Goal: Task Accomplishment & Management: Manage account settings

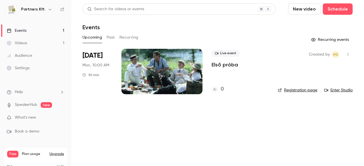
click at [47, 118] on p "What's new" at bounding box center [31, 118] width 48 height 6
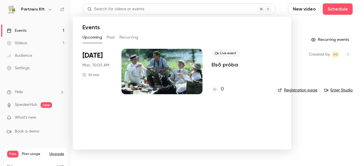
click at [351, 118] on div at bounding box center [182, 83] width 364 height 166
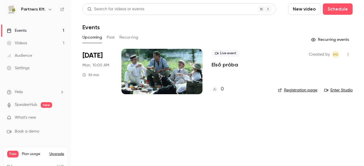
click at [301, 91] on link "Registration page" at bounding box center [298, 91] width 40 height 6
click at [292, 90] on link "Registration page" at bounding box center [298, 91] width 40 height 6
click at [170, 74] on div at bounding box center [162, 72] width 81 height 46
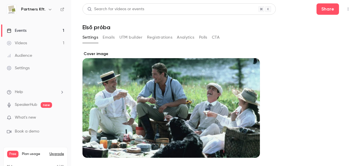
click at [153, 35] on button "Registrations" at bounding box center [159, 37] width 25 height 9
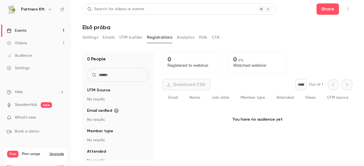
click at [108, 36] on button "Emails" at bounding box center [109, 37] width 12 height 9
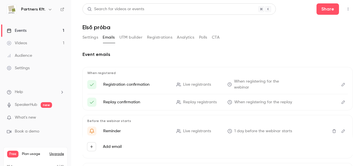
click at [87, 37] on button "Settings" at bounding box center [91, 37] width 16 height 9
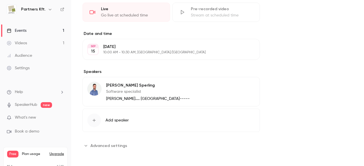
scroll to position [29, 0]
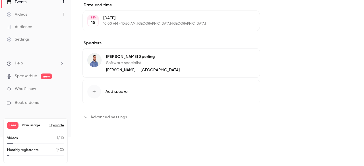
click at [103, 119] on button "Advanced settings" at bounding box center [107, 117] width 48 height 9
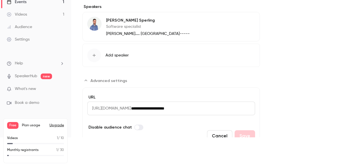
scroll to position [287, 0]
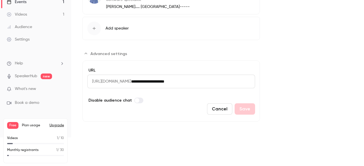
click at [137, 98] on label "Advanced settings" at bounding box center [138, 101] width 9 height 6
click at [246, 106] on button "Save" at bounding box center [245, 109] width 20 height 11
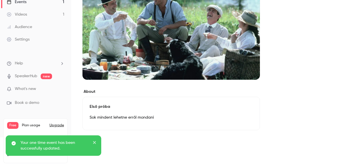
scroll to position [0, 0]
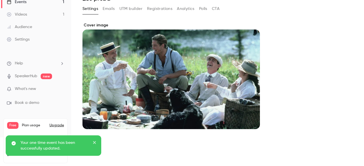
click at [111, 9] on button "Emails" at bounding box center [109, 8] width 12 height 9
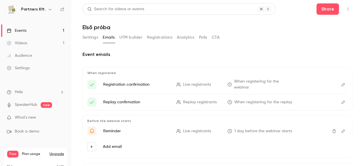
click at [25, 67] on div "Settings" at bounding box center [18, 68] width 23 height 6
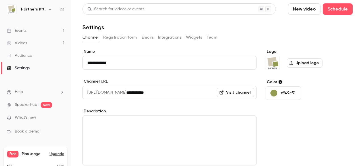
drag, startPoint x: 115, startPoint y: 42, endPoint x: 118, endPoint y: 38, distance: 4.1
click at [116, 41] on button "Registration form" at bounding box center [120, 37] width 34 height 9
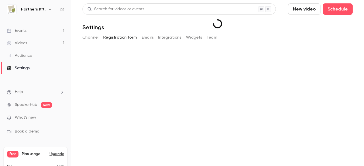
click at [118, 38] on button "Registration form" at bounding box center [120, 37] width 34 height 9
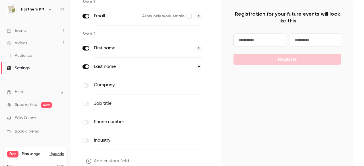
scroll to position [76, 0]
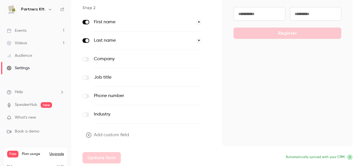
click at [87, 59] on label at bounding box center [86, 59] width 7 height 5
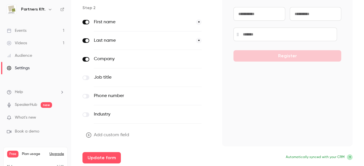
click at [85, 79] on div "Job title optional" at bounding box center [148, 78] width 131 height 18
click at [88, 76] on label at bounding box center [86, 78] width 7 height 5
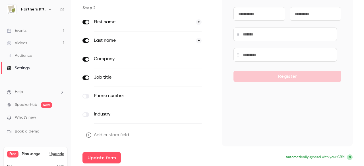
click at [85, 95] on span at bounding box center [84, 96] width 3 height 3
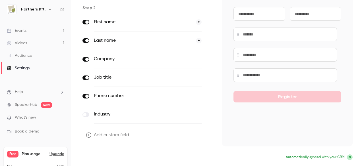
click at [94, 156] on button "Update form" at bounding box center [102, 158] width 38 height 11
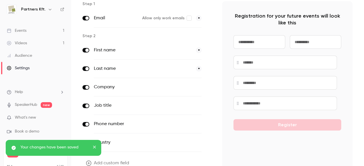
scroll to position [0, 0]
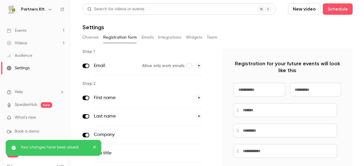
click at [157, 42] on div "Channel Registration form Emails Integrations Widgets Team" at bounding box center [218, 37] width 270 height 9
click at [149, 39] on button "Emails" at bounding box center [148, 37] width 12 height 9
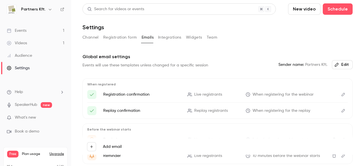
click at [180, 37] on button "Integrations" at bounding box center [169, 37] width 23 height 9
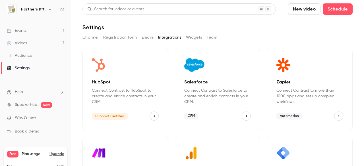
click at [195, 33] on button "Widgets" at bounding box center [194, 37] width 16 height 9
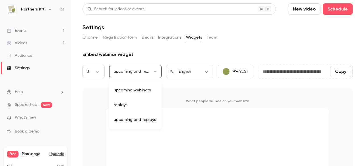
click at [160, 71] on body "**********" at bounding box center [182, 83] width 364 height 166
click at [159, 69] on div at bounding box center [182, 83] width 364 height 166
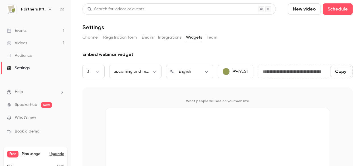
click at [206, 38] on div "Channel Registration form Emails Integrations Widgets Team" at bounding box center [218, 37] width 270 height 9
click at [211, 36] on button "Team" at bounding box center [212, 37] width 11 height 9
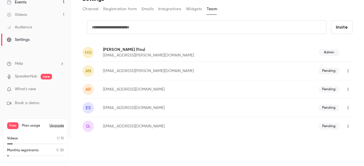
click at [114, 17] on div "Search for videos or events New video Schedule Settings Channel Registration fo…" at bounding box center [218, 92] width 270 height 235
click at [114, 11] on button "Registration form" at bounding box center [120, 9] width 34 height 9
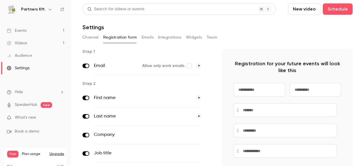
click at [38, 52] on link "Audience" at bounding box center [35, 56] width 71 height 13
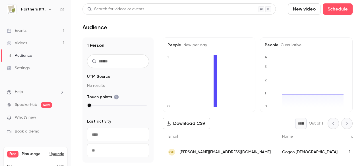
scroll to position [1, 0]
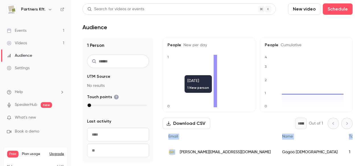
drag, startPoint x: 180, startPoint y: 157, endPoint x: 217, endPoint y: 161, distance: 37.8
click at [217, 160] on div "Email Name Touch points Last activity Join date Company name Job title Phone nu…" at bounding box center [258, 144] width 190 height 31
click at [19, 90] on span "Help" at bounding box center [19, 92] width 8 height 6
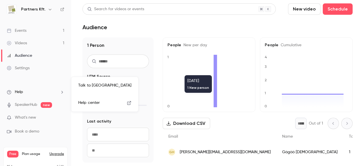
click at [36, 67] on div at bounding box center [182, 83] width 364 height 166
click at [30, 69] on link "Settings" at bounding box center [35, 68] width 71 height 13
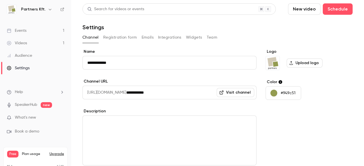
click at [153, 39] on button "Emails" at bounding box center [148, 37] width 12 height 9
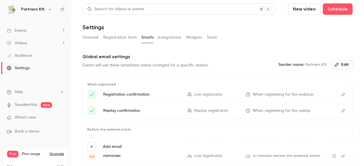
click at [341, 94] on icon "Edit" at bounding box center [343, 95] width 5 height 4
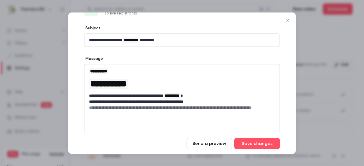
scroll to position [28, 0]
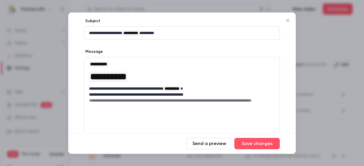
click at [131, 34] on span "**********" at bounding box center [130, 33] width 17 height 6
click at [106, 75] on span "**********" at bounding box center [108, 76] width 36 height 9
click at [114, 79] on span "**********" at bounding box center [108, 76] width 36 height 9
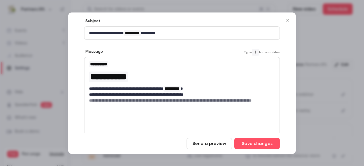
click at [184, 87] on p "**********" at bounding box center [180, 89] width 182 height 6
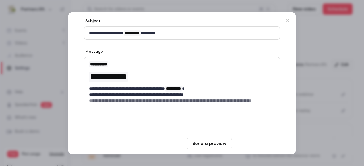
click at [256, 143] on button "Save changes" at bounding box center [257, 143] width 46 height 11
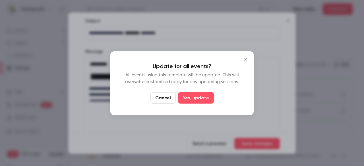
click at [202, 96] on button "Yes, update" at bounding box center [196, 97] width 36 height 11
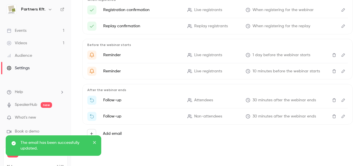
scroll to position [0, 0]
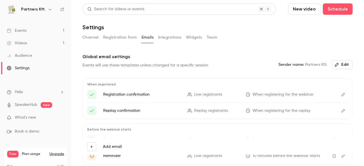
click at [31, 31] on link "Events 1" at bounding box center [35, 30] width 71 height 13
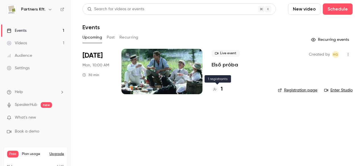
click at [220, 90] on div "1" at bounding box center [217, 90] width 11 height 8
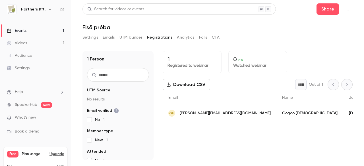
click at [203, 36] on button "Polls" at bounding box center [203, 37] width 8 height 9
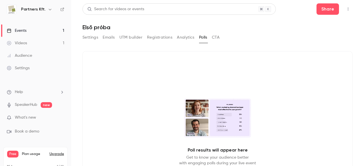
drag, startPoint x: 36, startPoint y: 7, endPoint x: 43, endPoint y: 10, distance: 6.9
click at [36, 8] on h6 "Partners Kft." at bounding box center [33, 10] width 24 height 6
click at [49, 10] on icon "button" at bounding box center [50, 9] width 5 height 5
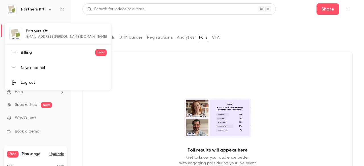
drag, startPoint x: 358, startPoint y: 14, endPoint x: 345, endPoint y: 71, distance: 58.7
click at [345, 70] on div at bounding box center [182, 83] width 364 height 166
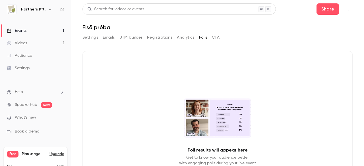
drag, startPoint x: 351, startPoint y: 69, endPoint x: 158, endPoint y: 98, distance: 195.8
click at [220, 134] on main "Search for videos or events Share Első próba Settings Emails UTM builder Regist…" at bounding box center [217, 83] width 293 height 166
